Goal: Information Seeking & Learning: Learn about a topic

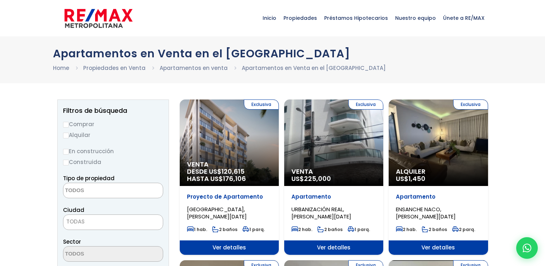
select select
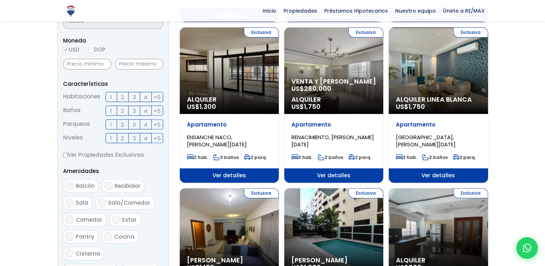
scroll to position [465, 0]
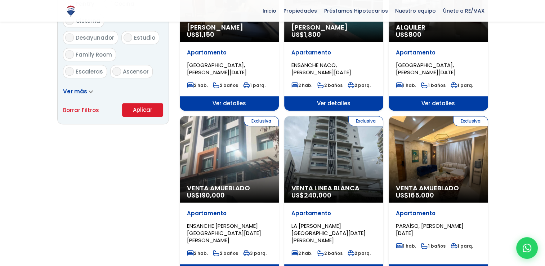
click at [310, 156] on div "Exclusiva Venta Linea Blanca US$ 240,000" at bounding box center [333, 159] width 99 height 86
click at [323, 162] on div "Exclusiva Venta Linea Blanca US$ 240,000" at bounding box center [333, 159] width 99 height 86
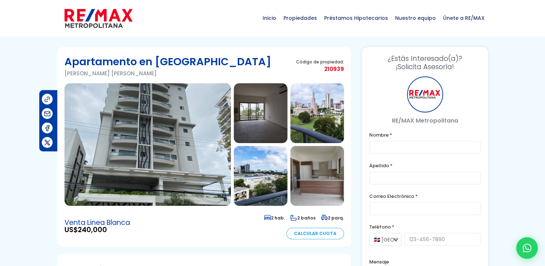
click at [323, 162] on img at bounding box center [317, 176] width 54 height 60
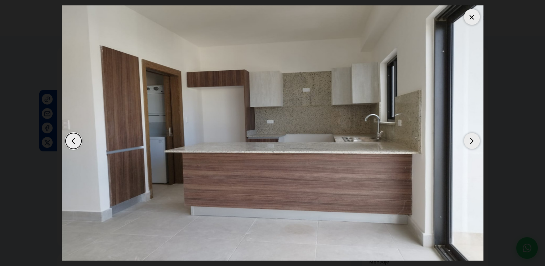
click at [73, 140] on div "Previous slide" at bounding box center [74, 141] width 16 height 16
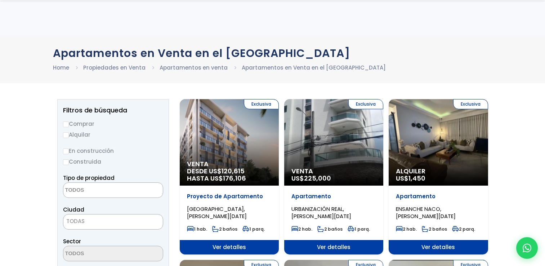
select select
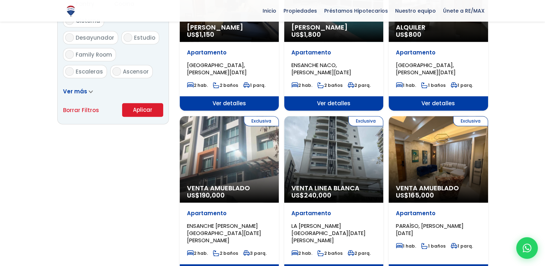
scroll to position [697, 0]
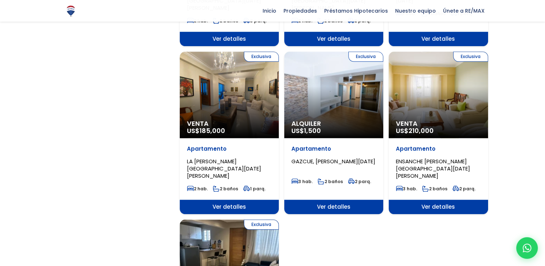
click at [429, 103] on div "Exclusiva Venta US$ 210,000" at bounding box center [438, 95] width 99 height 86
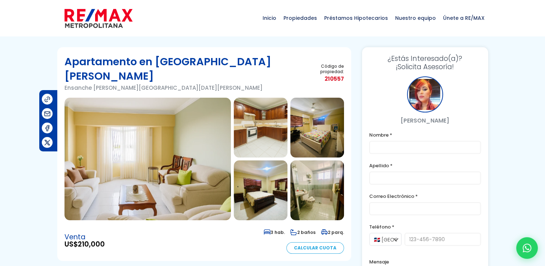
click at [251, 111] on img at bounding box center [261, 128] width 54 height 60
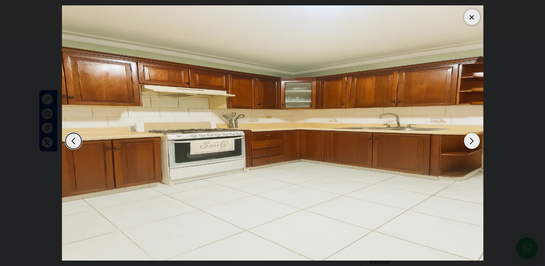
click at [471, 136] on div "Next slide" at bounding box center [472, 141] width 16 height 16
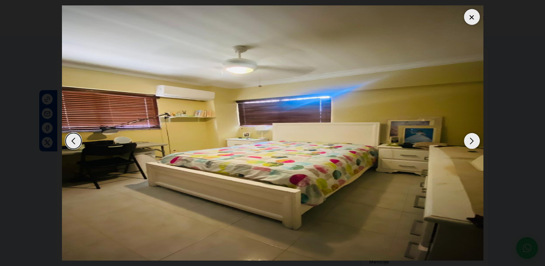
click at [471, 136] on div "Next slide" at bounding box center [472, 141] width 16 height 16
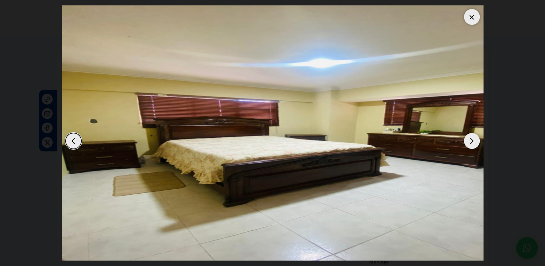
click at [471, 136] on div "Next slide" at bounding box center [472, 141] width 16 height 16
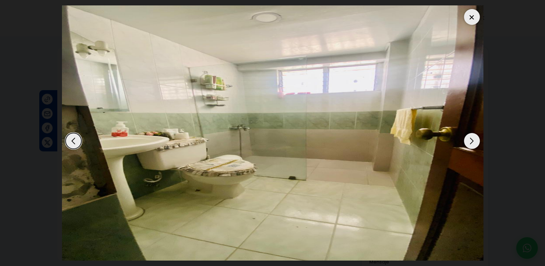
click at [471, 136] on div "Next slide" at bounding box center [472, 141] width 16 height 16
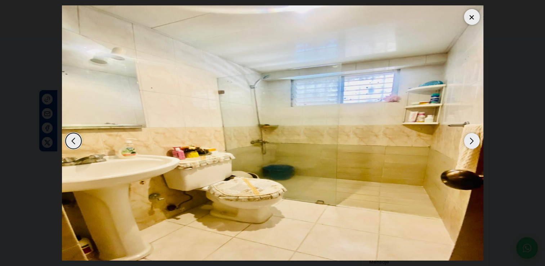
click at [471, 136] on div "Next slide" at bounding box center [472, 141] width 16 height 16
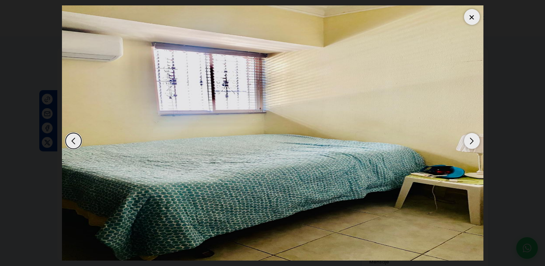
click at [471, 136] on div "Next slide" at bounding box center [472, 141] width 16 height 16
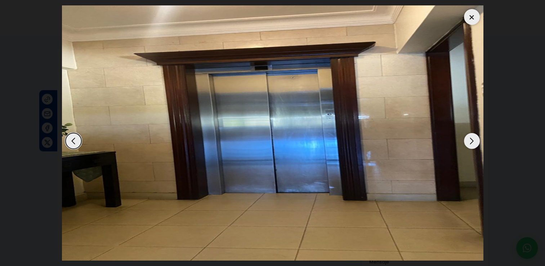
click at [471, 136] on div "Next slide" at bounding box center [472, 141] width 16 height 16
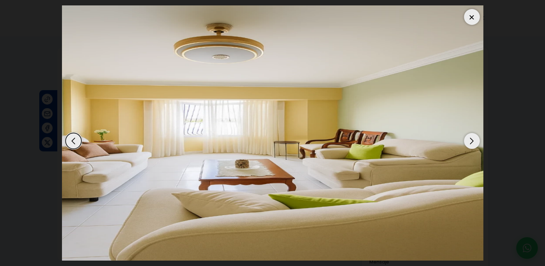
click at [473, 14] on div at bounding box center [472, 17] width 16 height 16
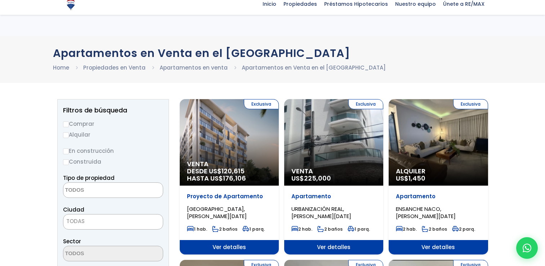
select select
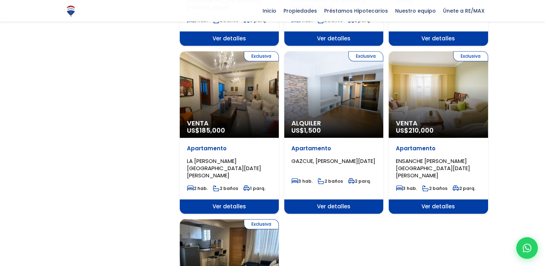
scroll to position [697, 0]
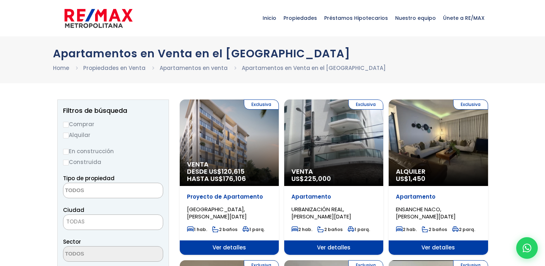
select select
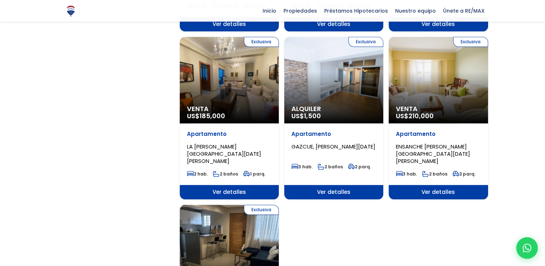
scroll to position [709, 0]
